Goal: Task Accomplishment & Management: Use online tool/utility

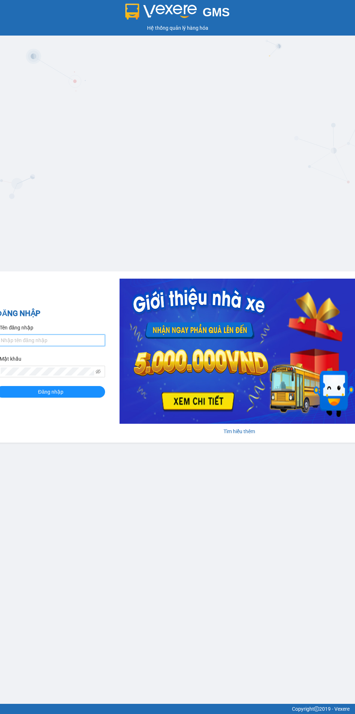
click at [61, 337] on input "Tên đăng nhập" at bounding box center [50, 340] width 109 height 12
type input "yenls.minhnghia"
click at [0, 386] on button "Đăng nhập" at bounding box center [50, 392] width 109 height 12
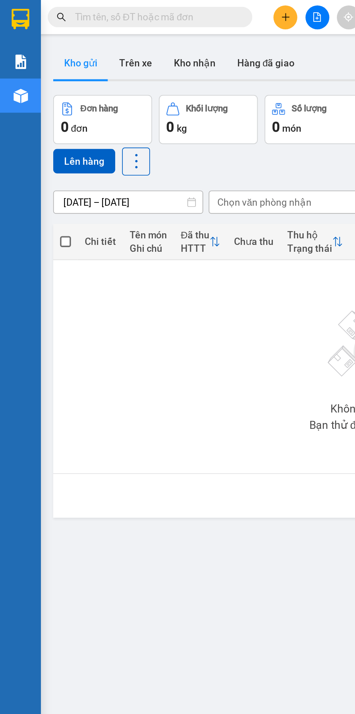
click at [169, 8] on icon "file-add" at bounding box center [168, 9] width 5 height 5
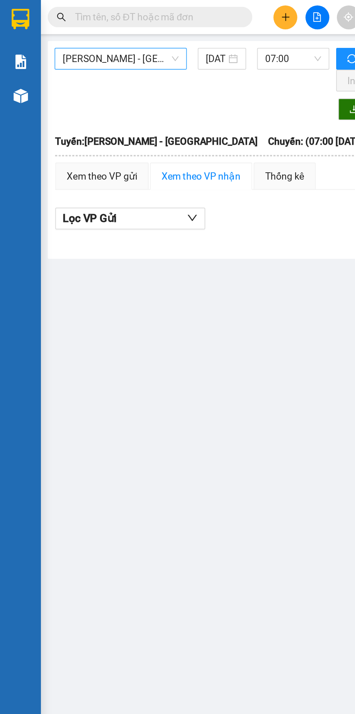
click at [59, 29] on span "Phan Rí - Sài Gòn" at bounding box center [64, 31] width 62 height 11
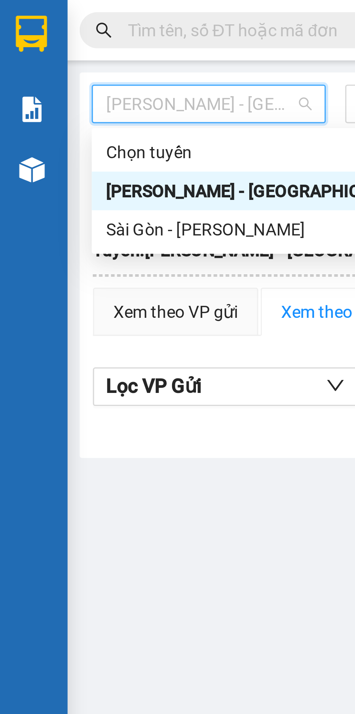
click at [58, 71] on div "Sài Gòn - Phan Rí" at bounding box center [79, 69] width 92 height 8
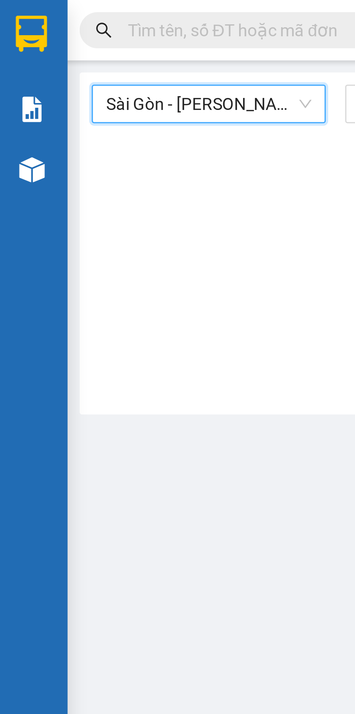
type input "14/08/2025"
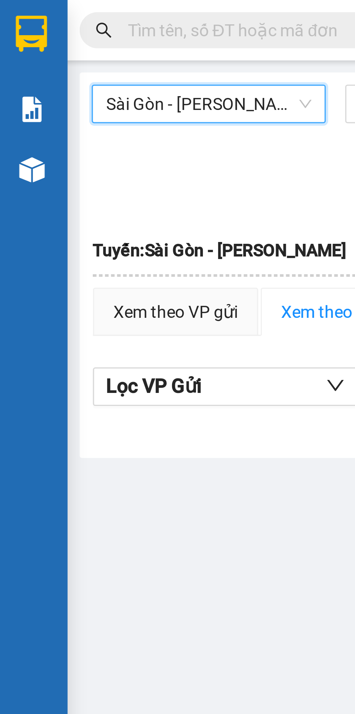
scroll to position [0, 2]
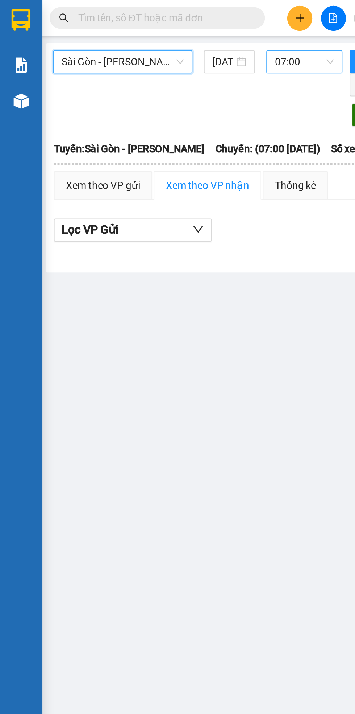
click at [156, 32] on span "07:00" at bounding box center [154, 31] width 30 height 11
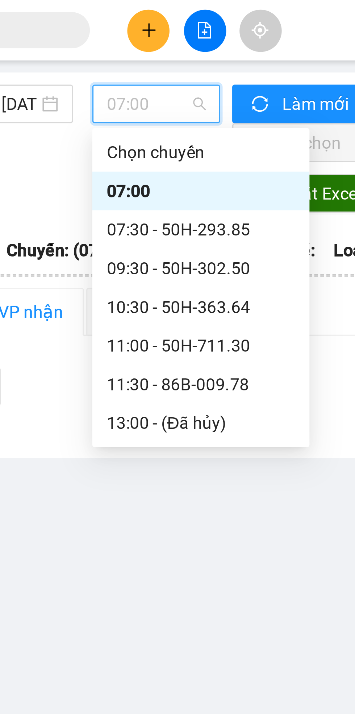
click at [168, 71] on div "07:30 - 50H-293.85" at bounding box center [167, 69] width 57 height 8
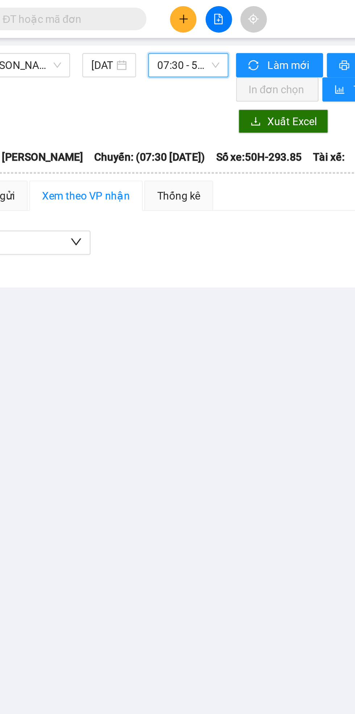
click at [161, 32] on span "07:30 - 50H-293.85" at bounding box center [154, 31] width 30 height 11
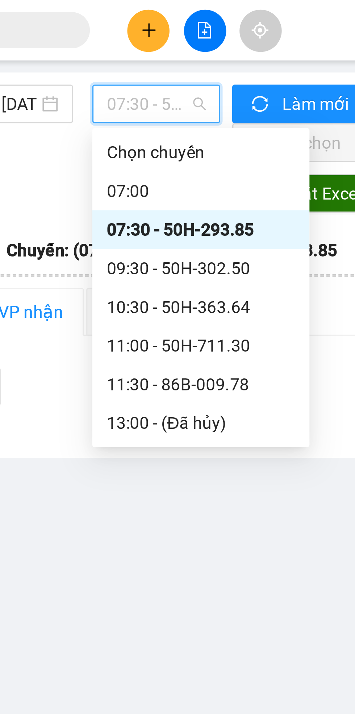
click at [180, 82] on div "09:30 - 50H-302.50" at bounding box center [167, 81] width 57 height 8
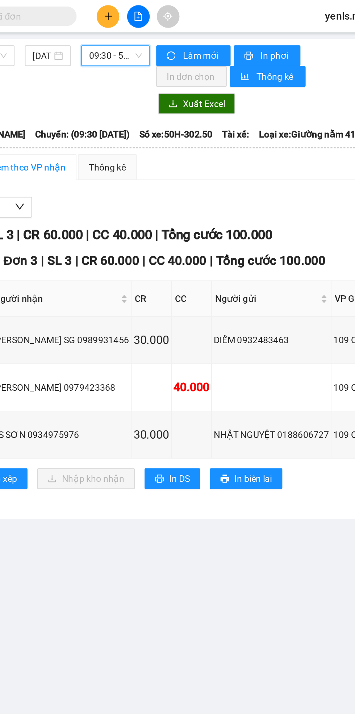
scroll to position [0, 1]
